Goal: Task Accomplishment & Management: Manage account settings

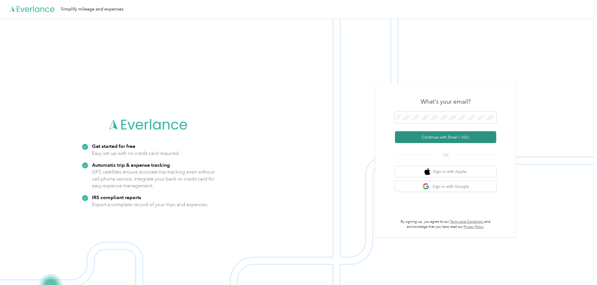
click at [438, 137] on button "Continue with Email / SSO" at bounding box center [445, 137] width 101 height 12
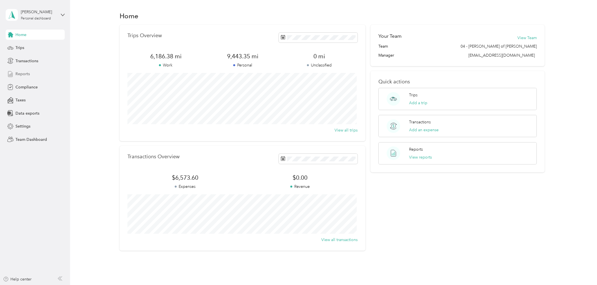
click at [21, 72] on span "Reports" at bounding box center [22, 74] width 14 height 6
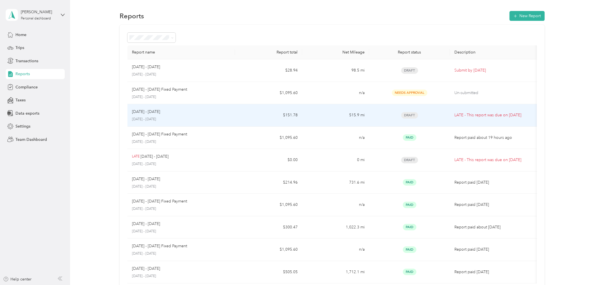
click at [234, 115] on td "[DATE] - [DATE] [DATE] - [DATE]" at bounding box center [182, 115] width 108 height 23
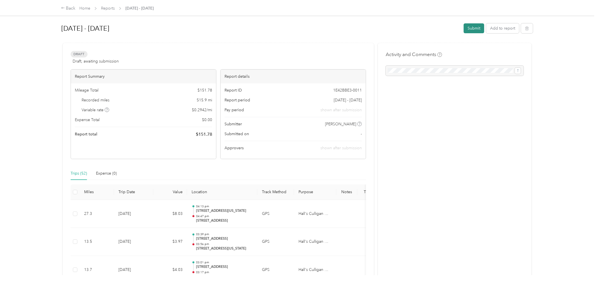
click at [475, 28] on button "Submit" at bounding box center [474, 28] width 21 height 10
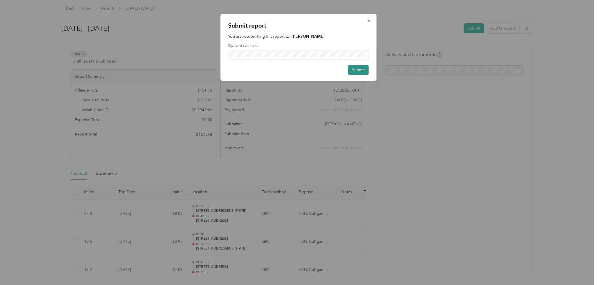
click at [361, 70] on button "Submit" at bounding box center [359, 70] width 21 height 10
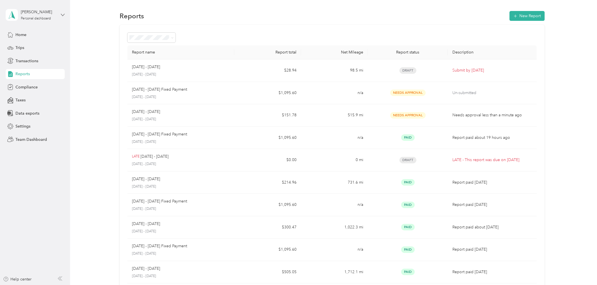
click at [62, 15] on icon at bounding box center [63, 15] width 4 height 4
click at [35, 44] on div "Team dashboard" at bounding box center [25, 46] width 30 height 6
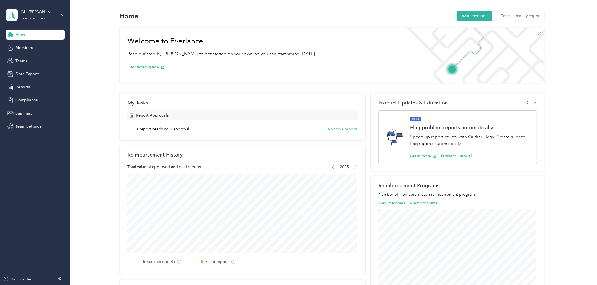
click at [335, 128] on button "Approve reports" at bounding box center [343, 129] width 30 height 6
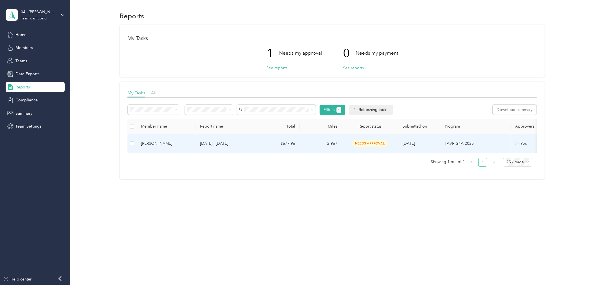
click at [186, 142] on div "[PERSON_NAME]" at bounding box center [166, 143] width 50 height 6
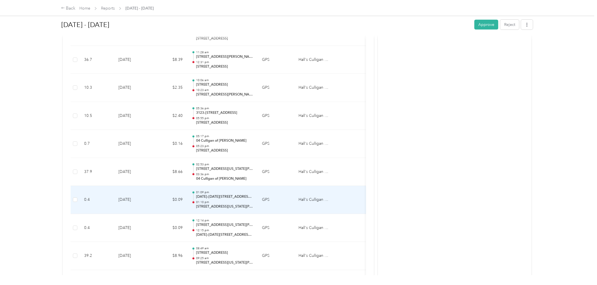
scroll to position [3169, 0]
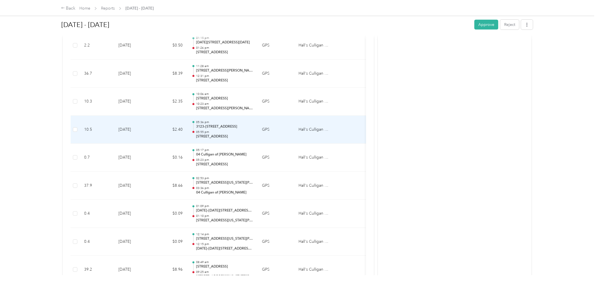
click at [210, 129] on p "3123–[STREET_ADDRESS]" at bounding box center [224, 126] width 57 height 5
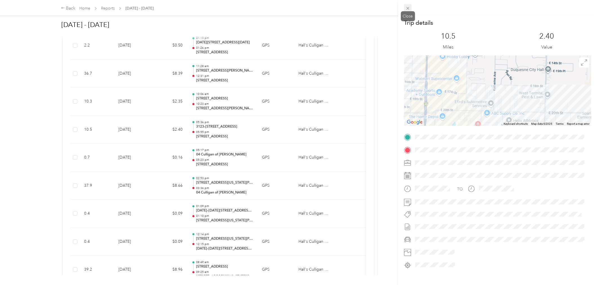
click at [407, 6] on icon at bounding box center [408, 8] width 5 height 5
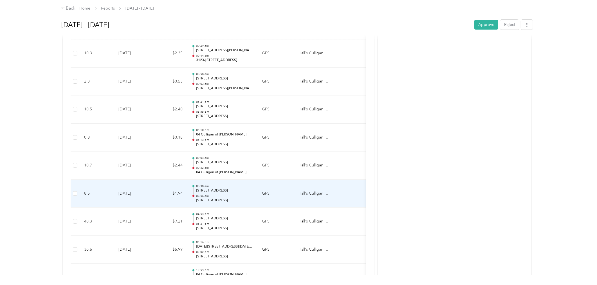
scroll to position [2793, 0]
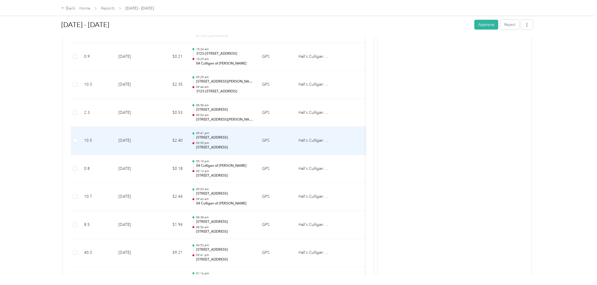
click at [231, 138] on p "[STREET_ADDRESS]" at bounding box center [224, 137] width 57 height 5
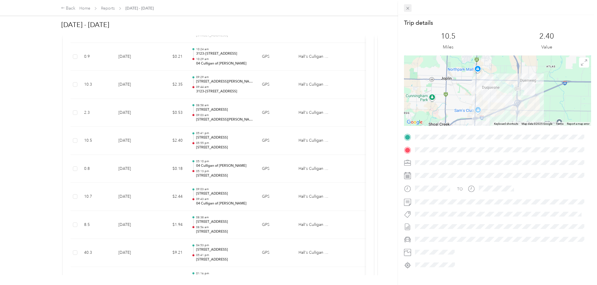
click at [408, 7] on icon at bounding box center [408, 8] width 5 height 5
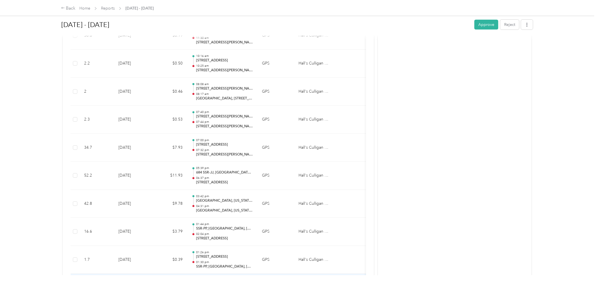
scroll to position [448, 0]
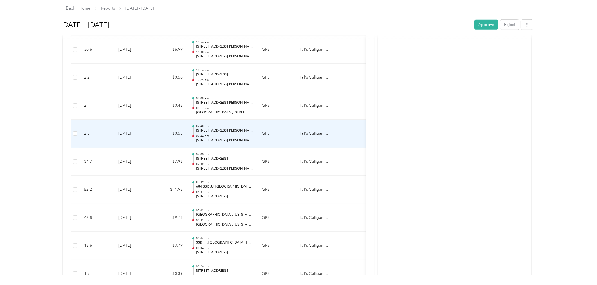
click at [230, 128] on p "07:40 pm" at bounding box center [224, 126] width 57 height 4
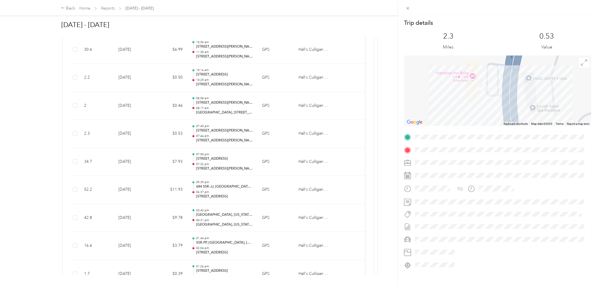
drag, startPoint x: 471, startPoint y: 91, endPoint x: 464, endPoint y: 111, distance: 20.6
click at [464, 111] on div at bounding box center [497, 90] width 187 height 70
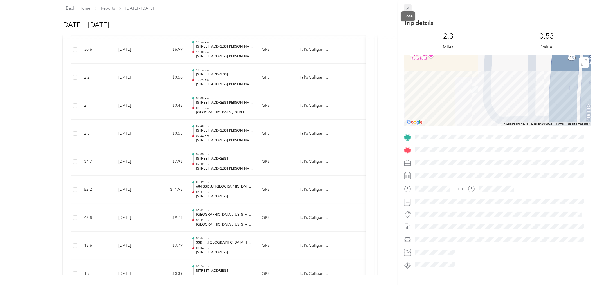
click at [408, 8] on icon at bounding box center [408, 8] width 5 height 5
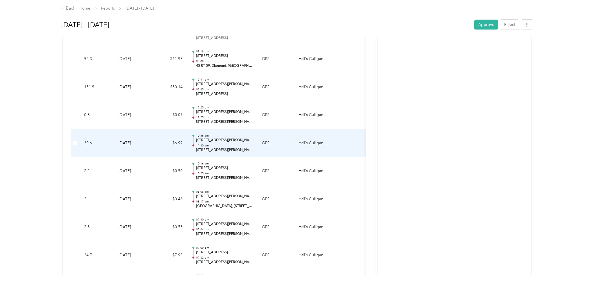
scroll to position [354, 0]
click at [240, 144] on p "11:30 am" at bounding box center [224, 146] width 57 height 4
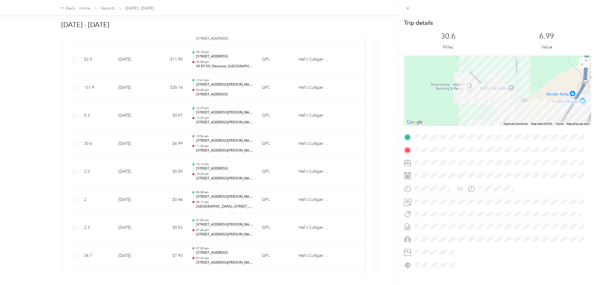
drag, startPoint x: 482, startPoint y: 84, endPoint x: 451, endPoint y: 108, distance: 38.7
click at [451, 108] on div at bounding box center [497, 90] width 187 height 70
click at [406, 8] on icon at bounding box center [408, 8] width 5 height 5
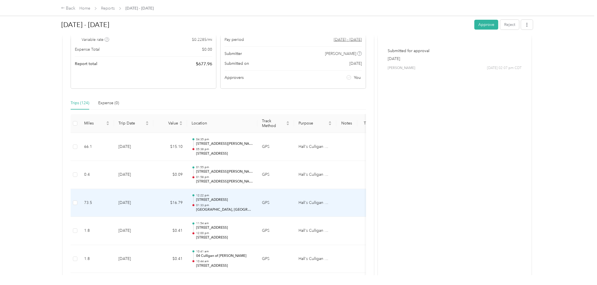
scroll to position [41, 0]
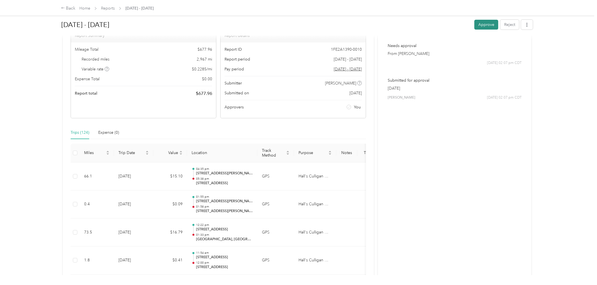
click at [485, 20] on button "Approve" at bounding box center [487, 25] width 24 height 10
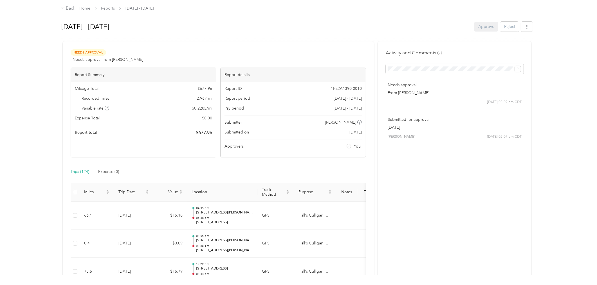
scroll to position [0, 0]
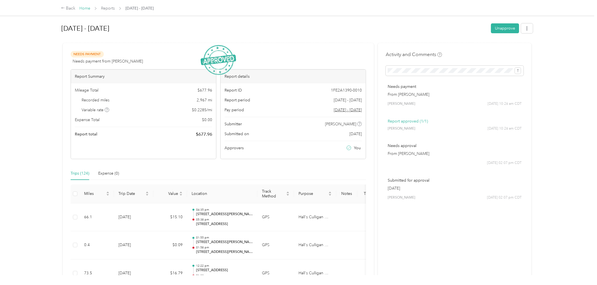
click at [87, 9] on link "Home" at bounding box center [84, 8] width 11 height 5
